Goal: Navigation & Orientation: Find specific page/section

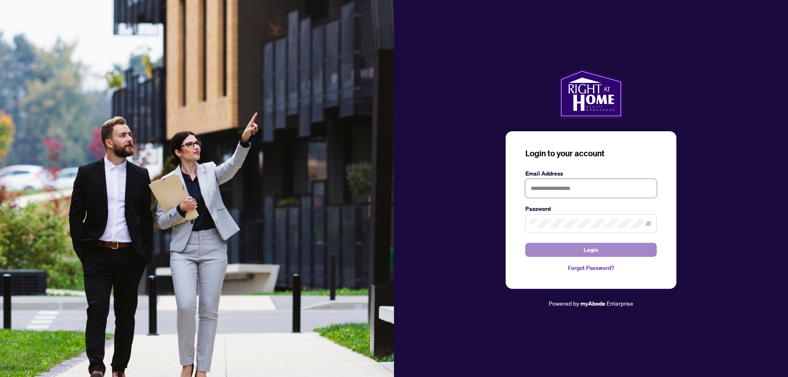
type input "**********"
click at [590, 251] on span "Login" at bounding box center [590, 249] width 15 height 13
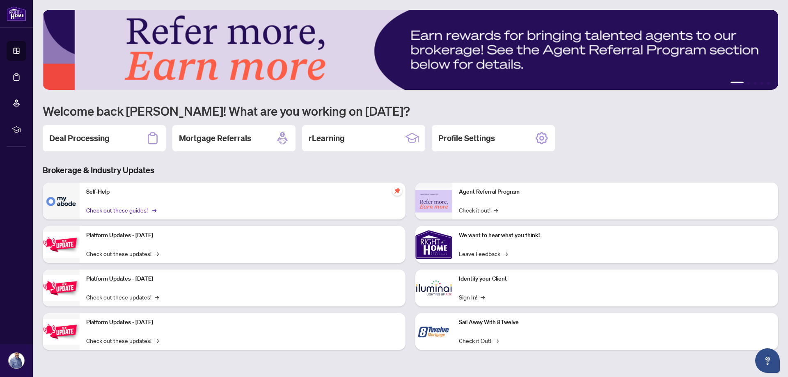
click at [136, 214] on link "Check out these guides! →" at bounding box center [120, 210] width 69 height 9
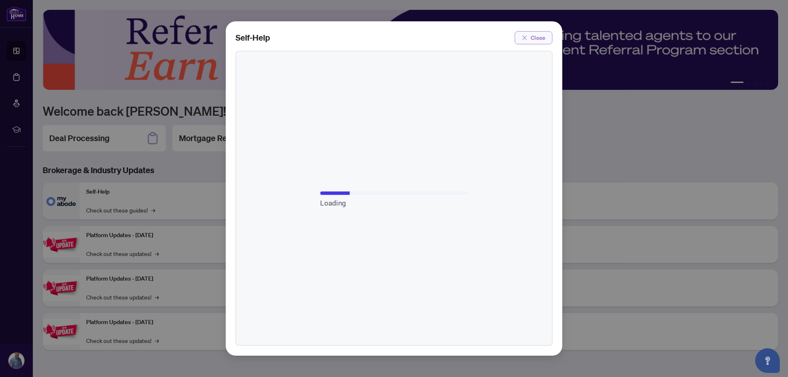
click at [541, 35] on span "Close" at bounding box center [537, 37] width 15 height 13
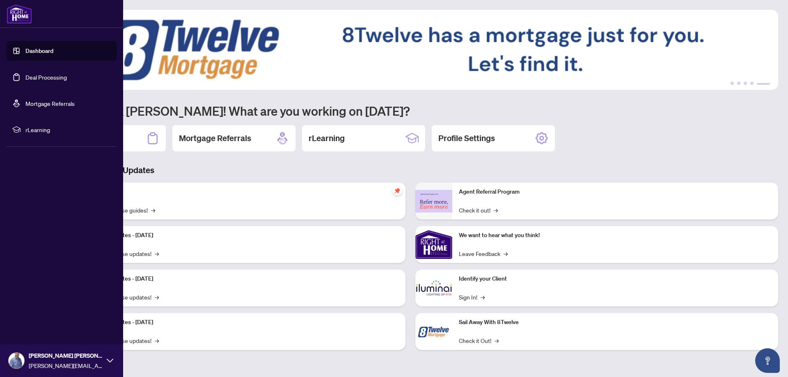
click at [38, 77] on link "Deal Processing" at bounding box center [45, 76] width 41 height 7
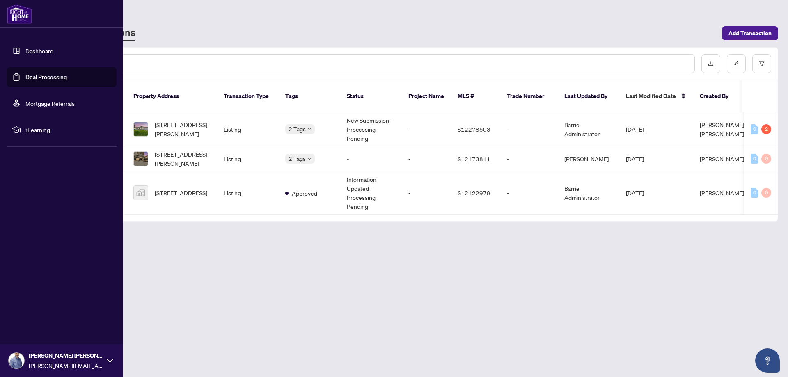
click at [43, 130] on span "rLearning" at bounding box center [67, 129] width 85 height 9
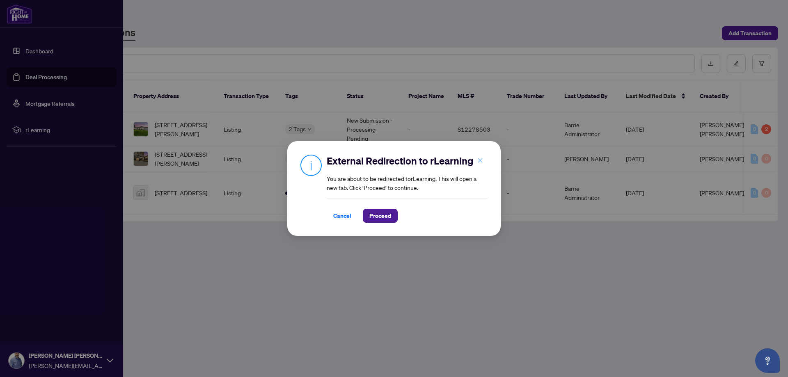
click at [482, 161] on icon "close" at bounding box center [480, 161] width 6 height 6
